Goal: Task Accomplishment & Management: Use online tool/utility

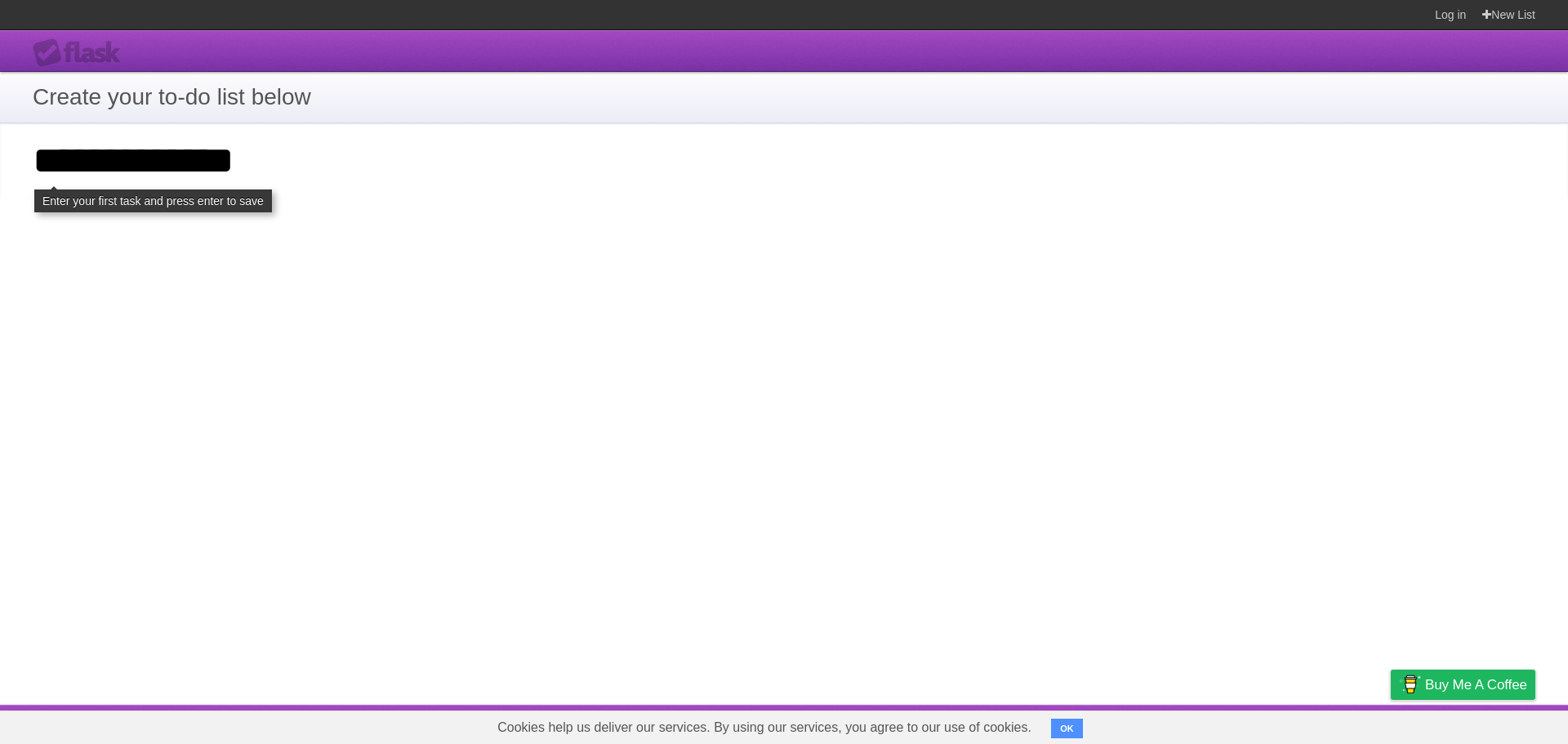
type input "**********"
click input "**********" at bounding box center [0, 0] width 0 height 0
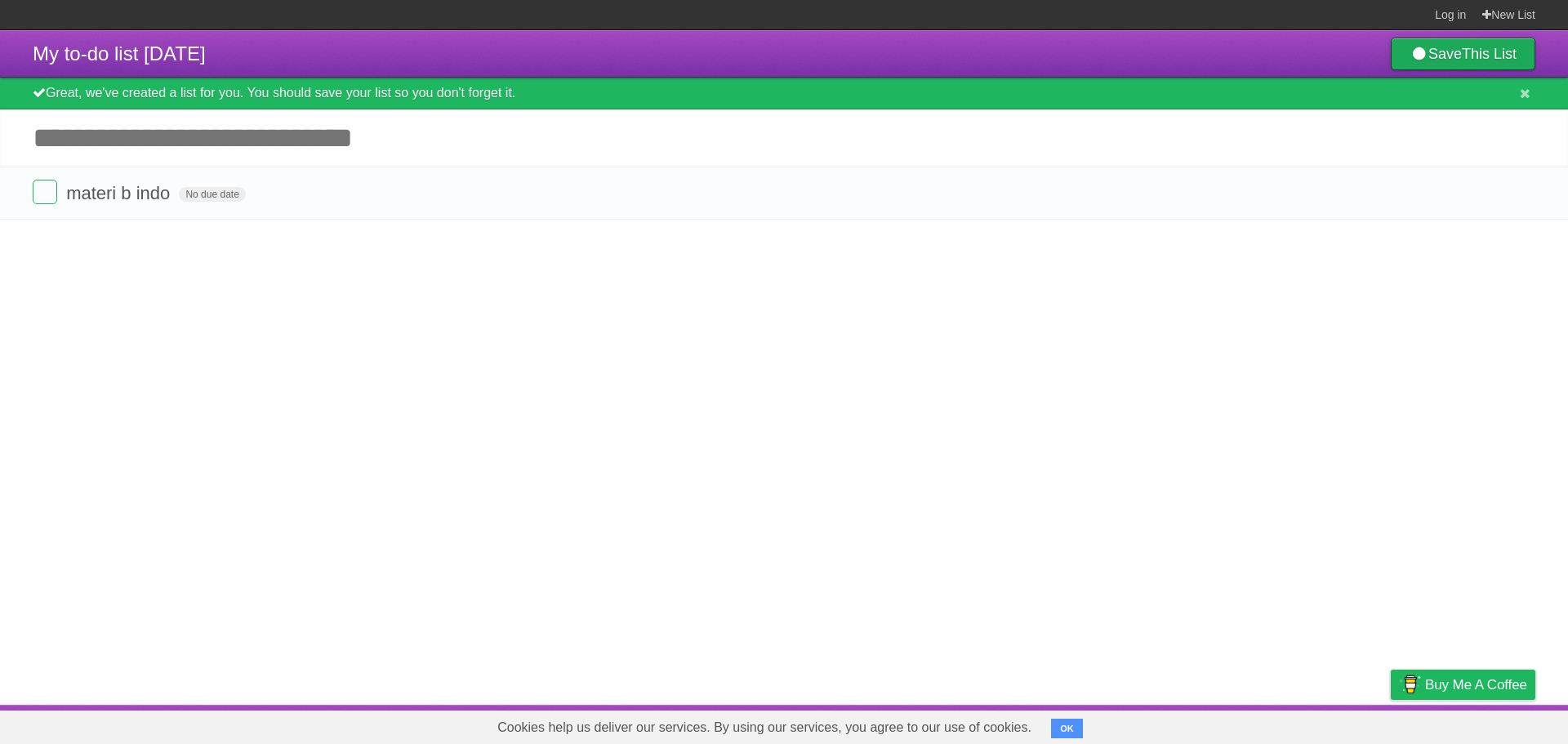
click at [1460, 45] on link "Save This List" at bounding box center [1463, 53] width 144 height 33
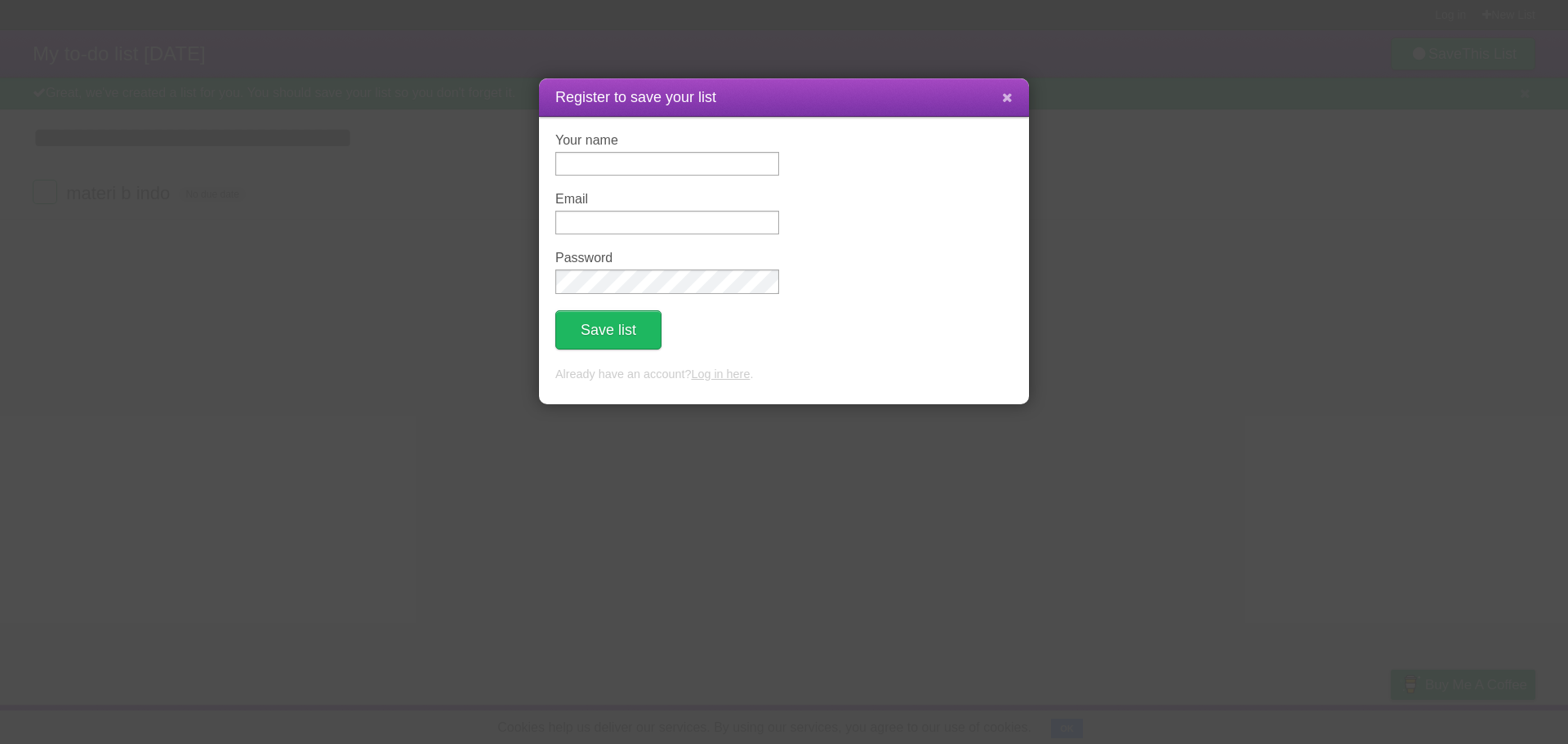
click at [1012, 89] on button at bounding box center [1007, 98] width 35 height 31
